Goal: Transaction & Acquisition: Subscribe to service/newsletter

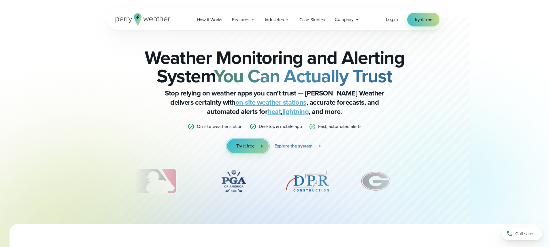
click at [254, 144] on span "Try it free" at bounding box center [245, 146] width 18 height 7
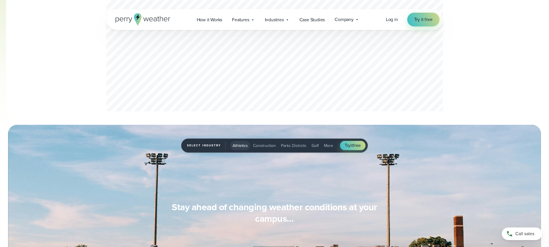
scroll to position [374, 0]
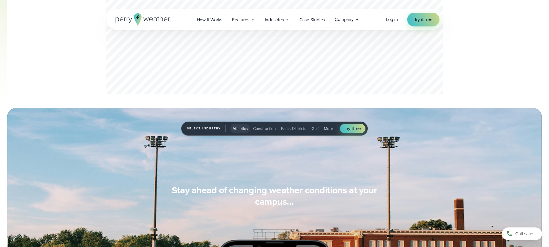
click at [264, 130] on span "Construction" at bounding box center [264, 129] width 23 height 6
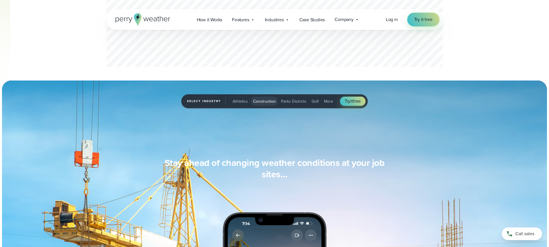
scroll to position [403, 0]
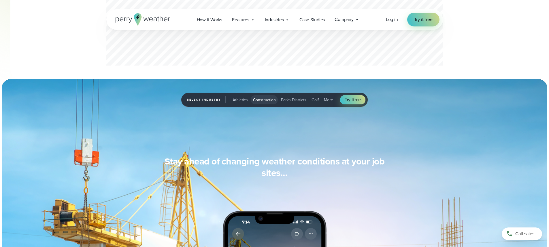
click at [291, 97] on span "Parks Districts" at bounding box center [293, 100] width 25 height 6
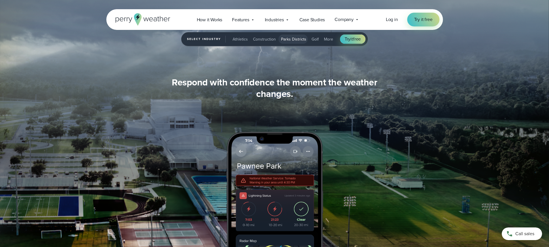
scroll to position [576, 0]
